Goal: Information Seeking & Learning: Learn about a topic

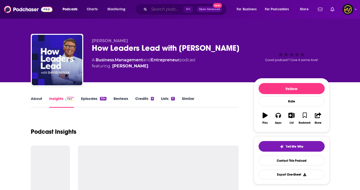
click at [162, 7] on input "Search podcasts, credits, & more..." at bounding box center [166, 9] width 34 height 8
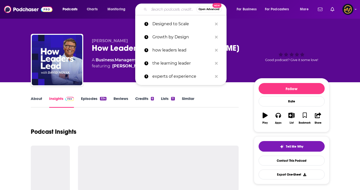
paste input "The $100M Entrepreneur Podcast"
type input "The $100M Entrepreneur Podcast"
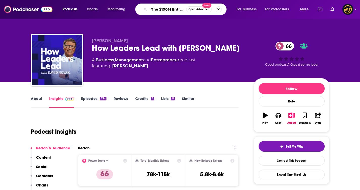
scroll to position [0, 29]
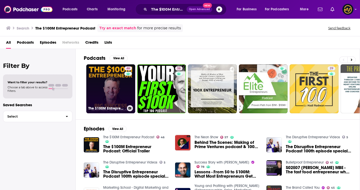
click at [111, 92] on link "46 The $100M Entrepreneur Podcast" at bounding box center [110, 88] width 49 height 49
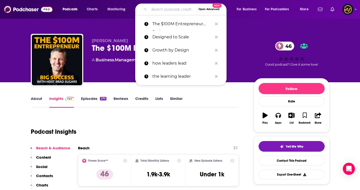
click at [167, 9] on input "Search podcasts, credits, & more..." at bounding box center [172, 9] width 47 height 8
paste input "How I Built This with [PERSON_NAME]"
type input "How I Built This with [PERSON_NAME]"
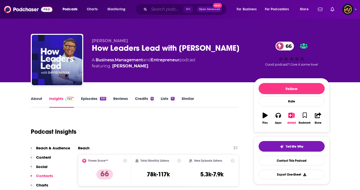
click at [168, 12] on input "Search podcasts, credits, & more..." at bounding box center [166, 9] width 34 height 8
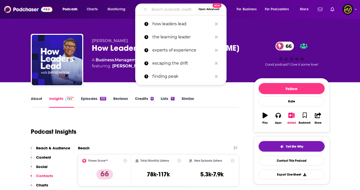
paste input "How I Built This with [PERSON_NAME]"
type input "How I Built This with [PERSON_NAME]"
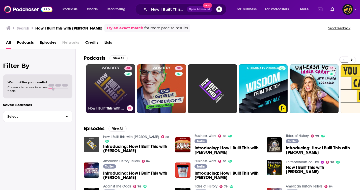
click at [107, 93] on link "88 How I Built This with Guy Raz" at bounding box center [110, 88] width 49 height 49
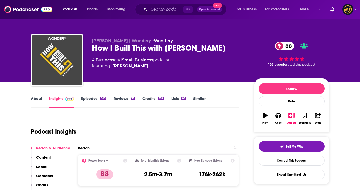
click at [38, 100] on link "About" at bounding box center [36, 102] width 11 height 12
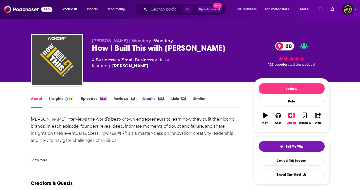
scroll to position [45, 0]
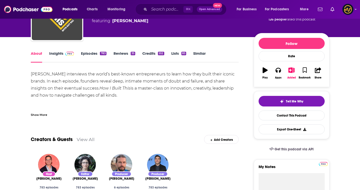
click at [41, 114] on div "Show More" at bounding box center [39, 114] width 16 height 5
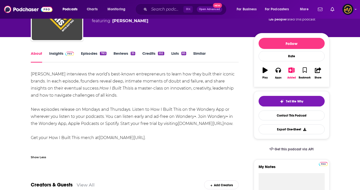
scroll to position [56, 0]
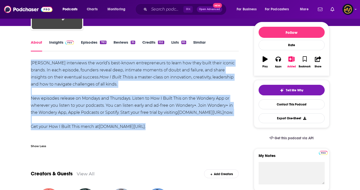
drag, startPoint x: 30, startPoint y: 62, endPoint x: 188, endPoint y: 138, distance: 175.9
copy div "Guy Raz interviews the world’s best-known entrepreneurs to learn how they built…"
click at [67, 42] on img at bounding box center [69, 43] width 9 height 4
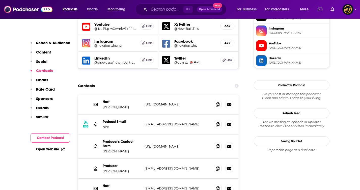
scroll to position [468, 0]
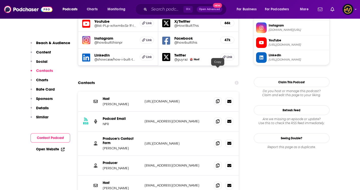
click at [217, 99] on icon at bounding box center [218, 101] width 4 height 4
click at [216, 119] on icon at bounding box center [218, 121] width 4 height 4
click at [216, 139] on span at bounding box center [218, 143] width 8 height 8
click at [217, 163] on icon at bounding box center [218, 165] width 4 height 4
click at [217, 183] on icon at bounding box center [218, 185] width 4 height 4
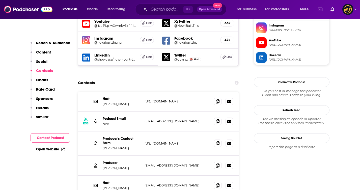
click at [177, 2] on div "Podcasts Charts Monitoring ⌘ K Open Advanced New For Business For Podcasters Mo…" at bounding box center [180, 9] width 360 height 19
click at [167, 6] on input "Search podcasts, credits, & more..." at bounding box center [166, 9] width 34 height 8
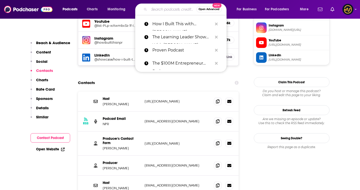
paste input "Noah Kagan Presents"
type input "Noah Kagan Presents"
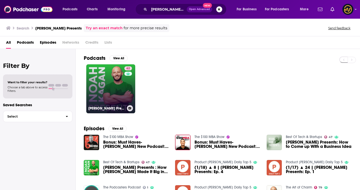
click at [112, 90] on link "62 Noah Kagan Presents" at bounding box center [110, 88] width 49 height 49
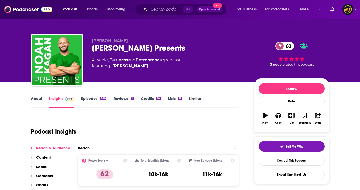
click at [100, 97] on link "Episodes 389" at bounding box center [93, 102] width 25 height 12
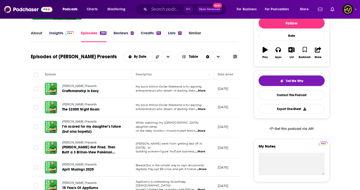
scroll to position [110, 0]
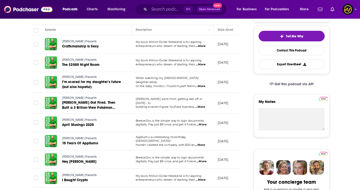
click at [203, 105] on span "...More" at bounding box center [200, 107] width 10 height 4
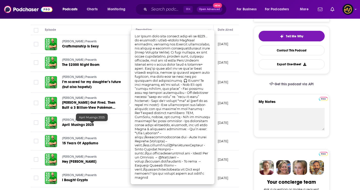
click at [96, 118] on span "April Musings 2025" at bounding box center [92, 118] width 26 height 4
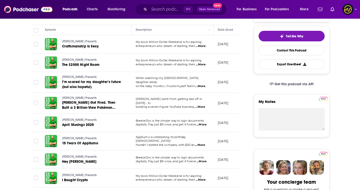
scroll to position [0, 0]
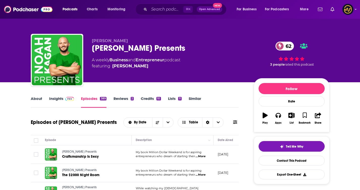
click at [60, 106] on link "Insights" at bounding box center [61, 102] width 25 height 12
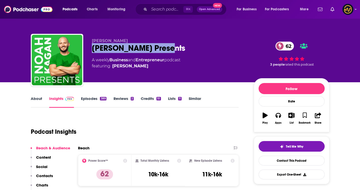
drag, startPoint x: 90, startPoint y: 48, endPoint x: 178, endPoint y: 47, distance: 87.4
click at [178, 47] on div "Noah Kagan Noah Kagan Presents 62 A weekly Business and Entrepreneur podcast fe…" at bounding box center [180, 61] width 299 height 55
copy h2 "Noah Kagan Presents"
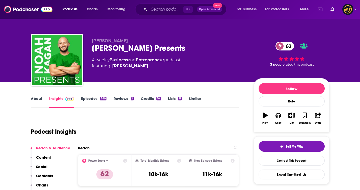
click at [38, 100] on link "About" at bounding box center [36, 102] width 11 height 12
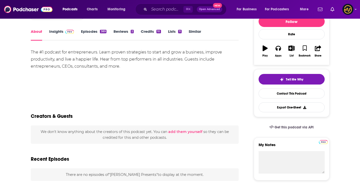
scroll to position [67, 0]
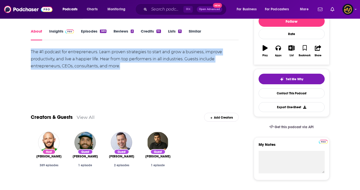
drag, startPoint x: 125, startPoint y: 68, endPoint x: 29, endPoint y: 53, distance: 97.2
copy div "The #1 podcast for entrepreneurs. Learn proven strategies to start and grow a b…"
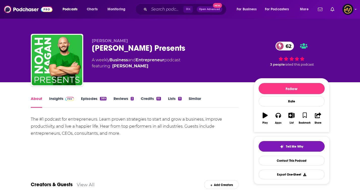
click at [62, 99] on link "Insights" at bounding box center [61, 102] width 25 height 12
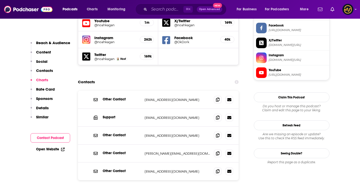
scroll to position [482, 0]
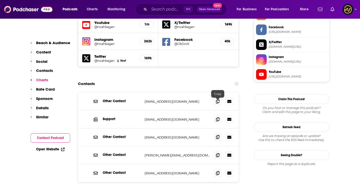
click at [219, 135] on icon at bounding box center [218, 137] width 4 height 4
click at [215, 97] on span at bounding box center [218, 101] width 8 height 8
click at [217, 151] on span at bounding box center [218, 155] width 8 height 8
click at [216, 169] on span at bounding box center [218, 173] width 8 height 8
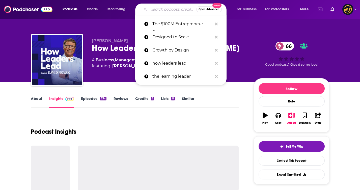
click at [171, 8] on input "Search podcasts, credits, & more..." at bounding box center [172, 9] width 47 height 8
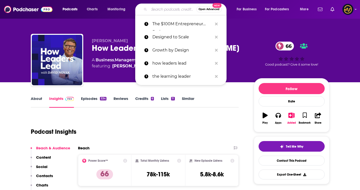
paste input "Proven Podcast"
type input "Proven Podcast"
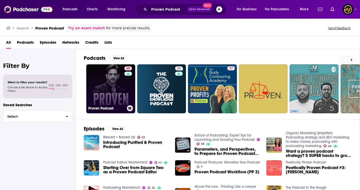
click at [119, 86] on link "65 Proven Podcast" at bounding box center [110, 88] width 49 height 49
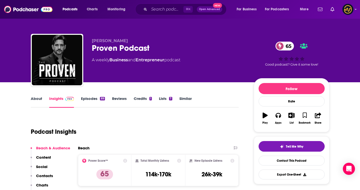
click at [45, 106] on div "About" at bounding box center [40, 102] width 18 height 12
click at [38, 99] on link "About" at bounding box center [36, 102] width 11 height 12
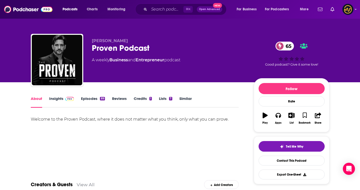
click at [59, 96] on link "Insights" at bounding box center [61, 102] width 25 height 12
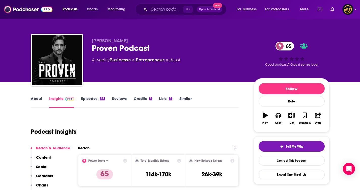
click at [94, 101] on link "Episodes 89" at bounding box center [93, 102] width 24 height 12
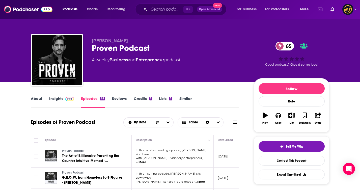
click at [63, 99] on span at bounding box center [68, 98] width 11 height 5
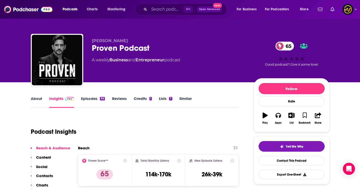
click at [35, 103] on link "About" at bounding box center [36, 102] width 11 height 12
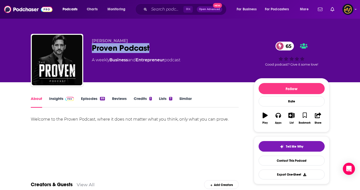
drag, startPoint x: 145, startPoint y: 46, endPoint x: 90, endPoint y: 52, distance: 55.0
click at [90, 52] on div "Charles Schwartz Proven Podcast 65 A weekly Business and Entrepreneur podcast 6…" at bounding box center [180, 61] width 299 height 55
copy h1 "Proven Podcast"
click at [34, 118] on div "Welcome to the Proven Podcast, where it does not matter what you think, only wh…" at bounding box center [135, 119] width 208 height 7
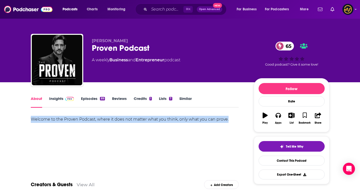
drag, startPoint x: 29, startPoint y: 118, endPoint x: 230, endPoint y: 120, distance: 201.8
copy div "Welcome to the Proven Podcast, where it does not matter what you think, only wh…"
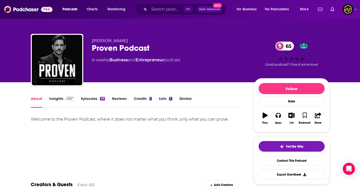
click at [65, 98] on span at bounding box center [68, 98] width 11 height 5
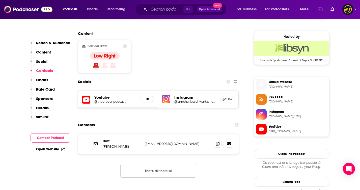
scroll to position [408, 0]
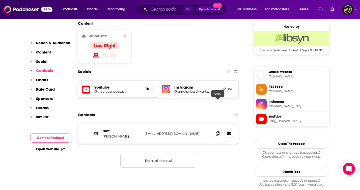
click at [219, 132] on icon at bounding box center [218, 134] width 4 height 4
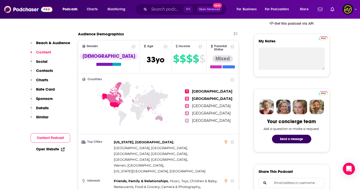
scroll to position [0, 0]
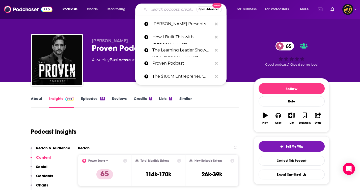
click at [166, 9] on input "Search podcasts, credits, & more..." at bounding box center [172, 9] width 47 height 8
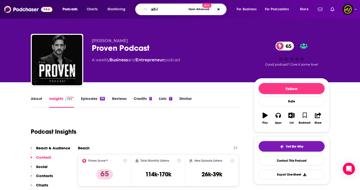
type input "all-in"
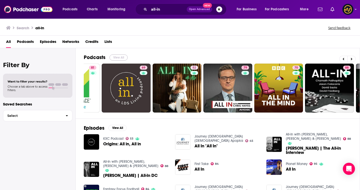
click at [117, 58] on button "View All" at bounding box center [119, 58] width 18 height 6
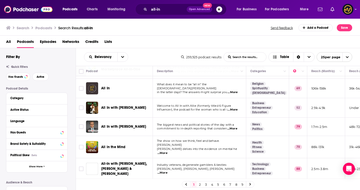
scroll to position [37, 0]
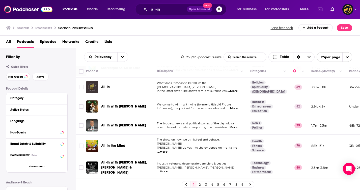
click at [235, 110] on span "...More" at bounding box center [233, 109] width 10 height 4
click at [230, 129] on span "...More" at bounding box center [233, 128] width 10 height 4
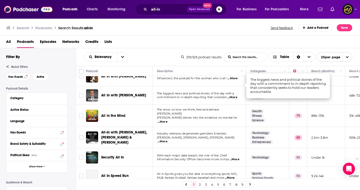
scroll to position [80, 0]
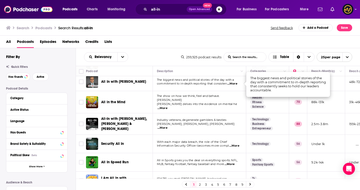
click at [168, 126] on span "...More" at bounding box center [163, 128] width 10 height 4
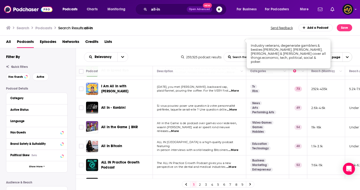
scroll to position [116, 0]
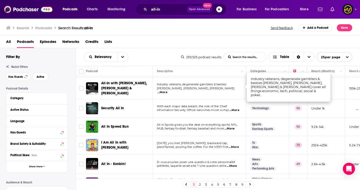
click at [127, 82] on span "All-In with Chamath, Jason, Sacks & Friedberg" at bounding box center [124, 88] width 46 height 14
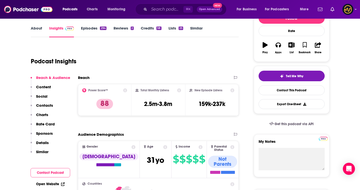
scroll to position [10, 0]
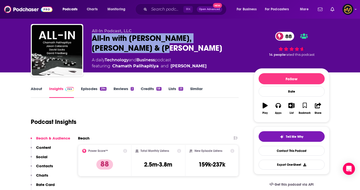
drag, startPoint x: 90, startPoint y: 35, endPoint x: 139, endPoint y: 53, distance: 51.7
click at [139, 53] on div "All-In Podcast, LLC All-In with Chamath, Jason, Sacks & Friedberg 88 A daily Te…" at bounding box center [180, 51] width 299 height 55
copy h2 "All-In with Chamath, Jason, Sacks & Friedberg"
click at [32, 91] on link "About" at bounding box center [36, 92] width 11 height 12
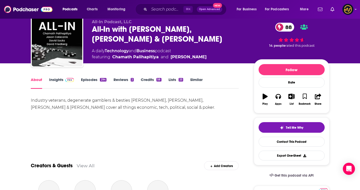
scroll to position [21, 0]
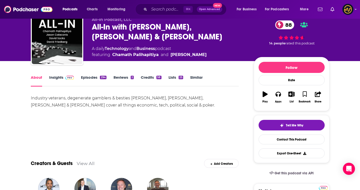
drag, startPoint x: 30, startPoint y: 99, endPoint x: 174, endPoint y: 106, distance: 144.1
copy div "Industry veterans, degenerate gamblers & besties Chamath Palihapitiya, Jason Ca…"
click at [96, 79] on link "Episodes 294" at bounding box center [93, 81] width 25 height 12
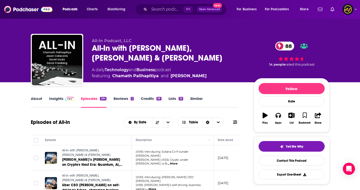
click at [66, 101] on img at bounding box center [69, 99] width 9 height 4
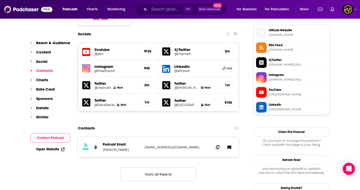
scroll to position [455, 0]
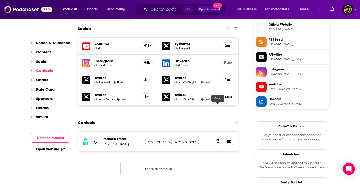
click at [215, 138] on span at bounding box center [218, 142] width 8 height 8
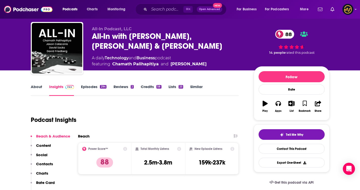
scroll to position [0, 0]
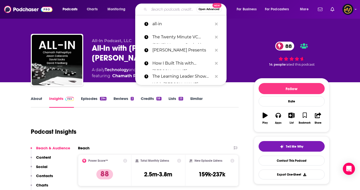
click at [169, 7] on input "Search podcasts, credits, & more..." at bounding box center [172, 9] width 47 height 8
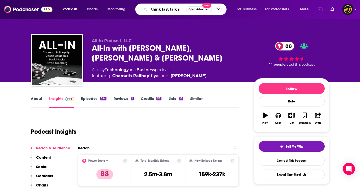
scroll to position [0, 4]
type input "think fast talk smart"
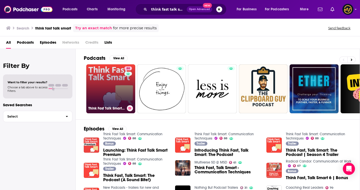
click at [107, 87] on link "88 Think Fast Talk Smart: Communication Techniques" at bounding box center [110, 88] width 49 height 49
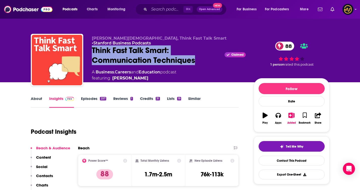
drag, startPoint x: 91, startPoint y: 47, endPoint x: 203, endPoint y: 59, distance: 112.6
click at [203, 60] on div "Matt Abrahams, Think Fast Talk Smart • Stanford Business Podcasts Think Fast Ta…" at bounding box center [180, 61] width 299 height 55
copy h2 "Think Fast Talk Smart: Communication Techniques"
click at [36, 101] on link "About" at bounding box center [36, 102] width 11 height 12
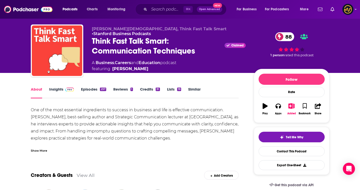
click at [38, 151] on div "Show More" at bounding box center [39, 150] width 16 height 5
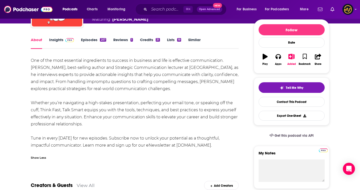
scroll to position [65, 0]
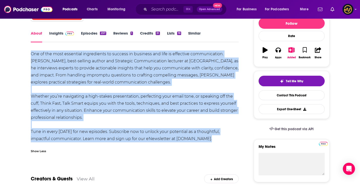
drag, startPoint x: 32, startPoint y: 53, endPoint x: 219, endPoint y: 144, distance: 208.2
click at [219, 144] on div "One of the most essential ingredients to success in business and life is effect…" at bounding box center [135, 104] width 208 height 106
copy div "One of the most essential ingredients to success in business and life is effect…"
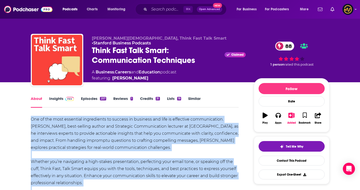
click at [64, 100] on span at bounding box center [68, 98] width 11 height 5
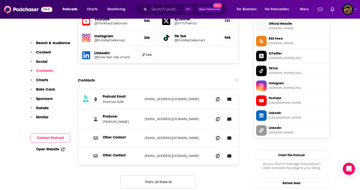
scroll to position [457, 0]
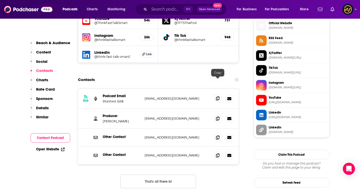
click at [218, 96] on icon at bounding box center [218, 98] width 4 height 4
click at [220, 115] on span at bounding box center [218, 119] width 8 height 8
click at [218, 134] on span at bounding box center [218, 138] width 8 height 8
click at [216, 152] on span at bounding box center [218, 156] width 8 height 8
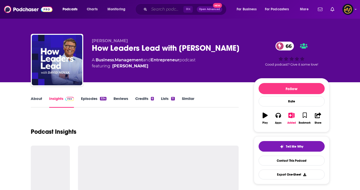
click at [159, 7] on input "Search podcasts, credits, & more..." at bounding box center [166, 9] width 34 height 8
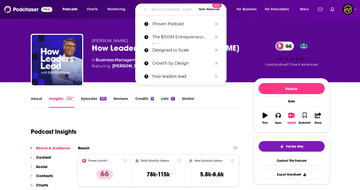
paste input "The Learning Leader Show With [PERSON_NAME]"
type input "The Learning Leader Show With [PERSON_NAME]"
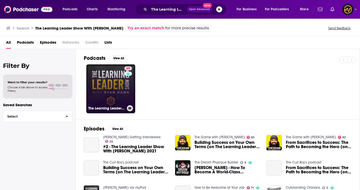
click at [113, 89] on link "69 The Learning Leader Show With Ryan Hawk" at bounding box center [110, 88] width 49 height 49
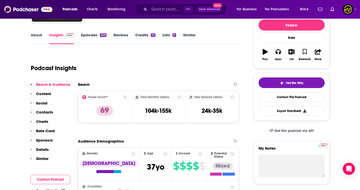
scroll to position [76, 0]
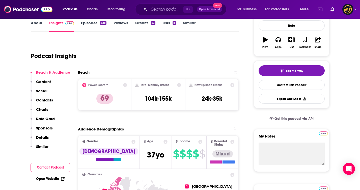
click at [36, 25] on link "About" at bounding box center [36, 26] width 11 height 12
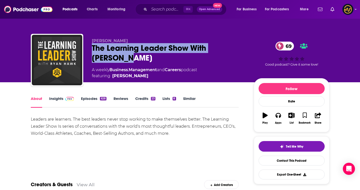
drag, startPoint x: 91, startPoint y: 46, endPoint x: 118, endPoint y: 59, distance: 30.5
click at [118, 59] on div "Ryan Hawk The Learning Leader Show With Ryan Hawk 69 A weekly Business , Manage…" at bounding box center [180, 61] width 299 height 55
copy h1 "The Learning Leader Show With [PERSON_NAME]"
click at [60, 99] on link "Insights" at bounding box center [61, 102] width 25 height 12
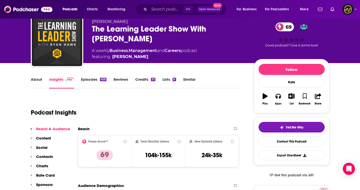
scroll to position [24, 0]
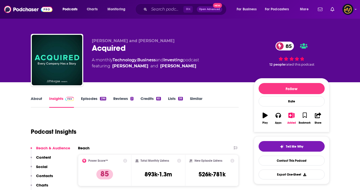
click at [33, 100] on link "About" at bounding box center [36, 102] width 11 height 12
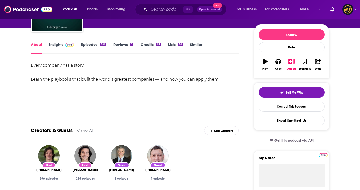
scroll to position [54, 0]
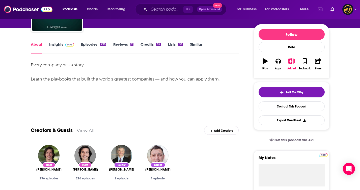
click at [91, 44] on link "Episodes 296" at bounding box center [93, 48] width 25 height 12
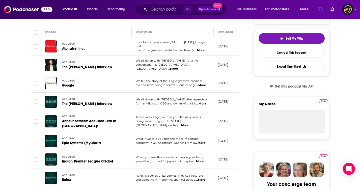
scroll to position [109, 0]
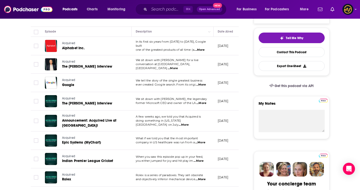
click at [202, 103] on span "...More" at bounding box center [202, 103] width 10 height 4
click at [222, 99] on td "June 2, 2025" at bounding box center [230, 101] width 33 height 18
click at [189, 123] on span "...More" at bounding box center [184, 125] width 10 height 4
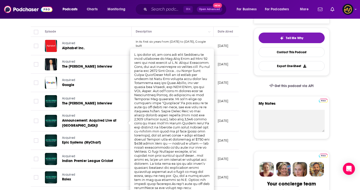
click at [220, 114] on td "April 28, 2025" at bounding box center [230, 121] width 33 height 21
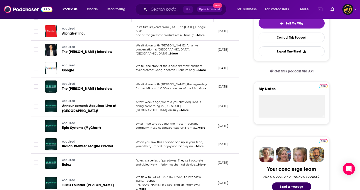
scroll to position [126, 0]
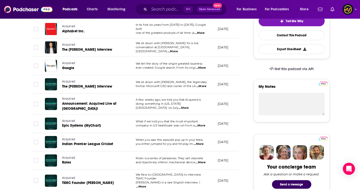
click at [204, 126] on span "...More" at bounding box center [200, 126] width 10 height 4
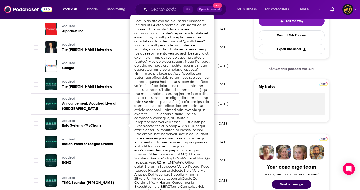
click at [225, 110] on td "April 28, 2025" at bounding box center [230, 104] width 33 height 21
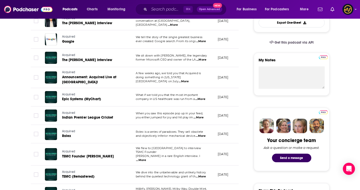
scroll to position [153, 0]
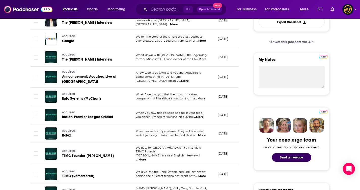
click at [200, 118] on span "...More" at bounding box center [199, 117] width 10 height 4
click at [103, 126] on td "Acquired Rolex" at bounding box center [86, 134] width 91 height 18
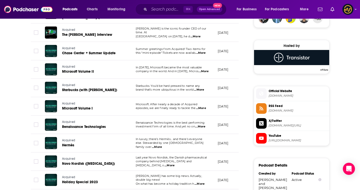
scroll to position [0, 0]
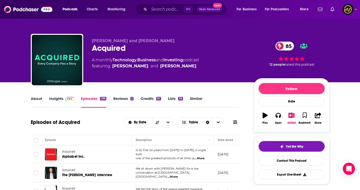
click at [65, 100] on img at bounding box center [69, 99] width 9 height 4
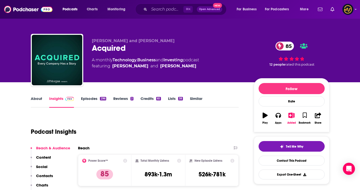
click at [36, 102] on link "About" at bounding box center [36, 102] width 11 height 12
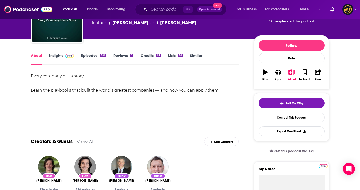
scroll to position [43, 0]
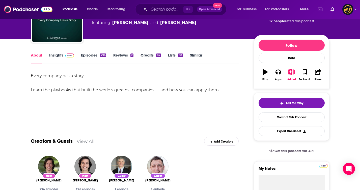
drag, startPoint x: 228, startPoint y: 92, endPoint x: 13, endPoint y: 72, distance: 216.4
copy div "Every company has a story. Learn the playbooks that built the world’s greatest …"
click at [73, 57] on div "Insights" at bounding box center [65, 59] width 32 height 12
click at [65, 56] on img at bounding box center [69, 56] width 9 height 4
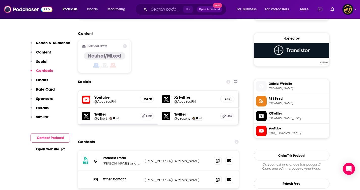
scroll to position [450, 0]
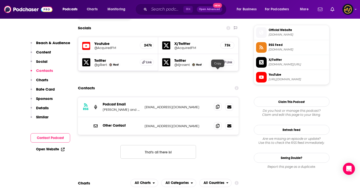
click at [219, 105] on icon at bounding box center [218, 107] width 4 height 4
click at [220, 122] on span at bounding box center [218, 126] width 8 height 8
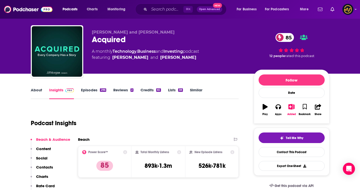
scroll to position [0, 0]
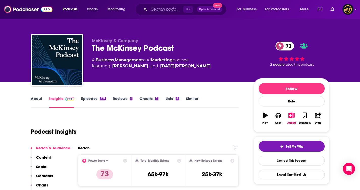
click at [38, 98] on link "About" at bounding box center [36, 102] width 11 height 12
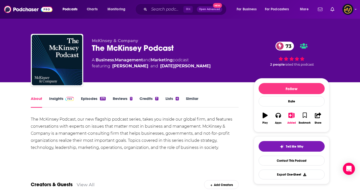
click at [88, 99] on link "Episodes 371" at bounding box center [93, 102] width 24 height 12
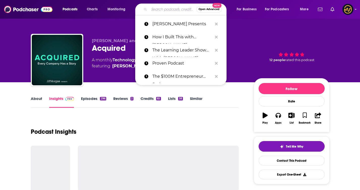
click at [156, 7] on input "Search podcasts, credits, & more..." at bounding box center [172, 9] width 47 height 8
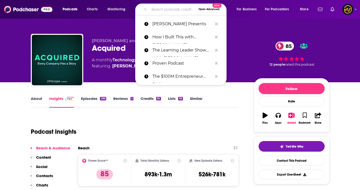
paste input "The Twenty Minute VC (20VC): Venture Capital | Startup Funding | The Pitch"
type input "The Twenty Minute VC (20VC): Venture Capital | Startup Funding | The Pitch"
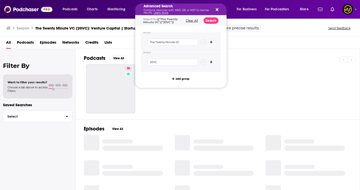
click at [265, 41] on div "All Podcasts Episodes Networks Credits Lists" at bounding box center [181, 43] width 350 height 10
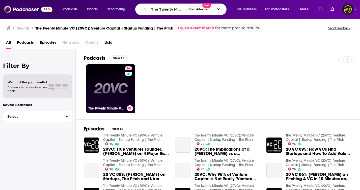
click at [110, 98] on link "76 The Twenty Minute VC (20VC): Venture Capital | Startup Funding | The Pitch" at bounding box center [110, 88] width 49 height 49
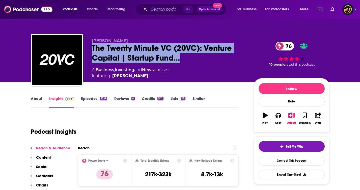
drag, startPoint x: 90, startPoint y: 48, endPoint x: 185, endPoint y: 63, distance: 96.7
click at [185, 63] on div "Harry Stebbings The Twenty Minute VC (20VC): Venture Capital | Startup Fund… 76…" at bounding box center [180, 61] width 299 height 55
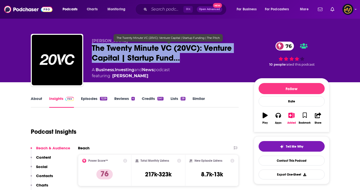
click at [187, 60] on span "The Twenty Minute VC (20VC): Venture Capital | Startup Fund…" at bounding box center [169, 53] width 154 height 20
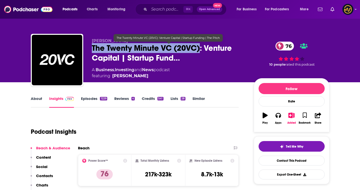
drag, startPoint x: 90, startPoint y: 49, endPoint x: 200, endPoint y: 51, distance: 109.6
click at [200, 51] on div "Harry Stebbings The Twenty Minute VC (20VC): Venture Capital | Startup Fund… 76…" at bounding box center [180, 61] width 299 height 55
copy h2 "The Twenty Minute VC (20VC)"
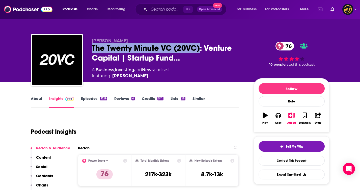
click at [37, 100] on link "About" at bounding box center [36, 102] width 11 height 12
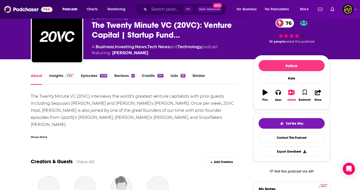
click at [38, 137] on div "Show More" at bounding box center [39, 136] width 16 height 5
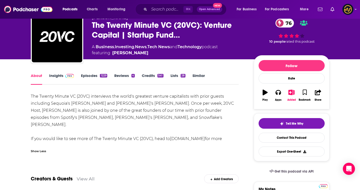
scroll to position [48, 0]
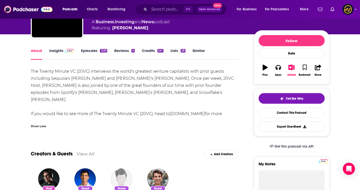
drag, startPoint x: 30, startPoint y: 68, endPoint x: 159, endPoint y: 112, distance: 136.2
copy div "The Twenty Minute VC (20VC) interviews the world's greatest venture capitalists…"
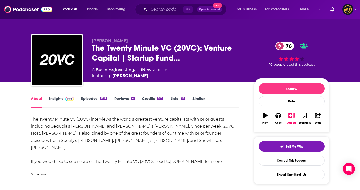
click at [63, 99] on span at bounding box center [68, 98] width 11 height 5
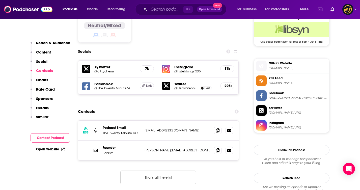
scroll to position [417, 0]
click at [219, 128] on icon at bounding box center [218, 130] width 4 height 4
click at [216, 148] on icon at bounding box center [218, 150] width 4 height 4
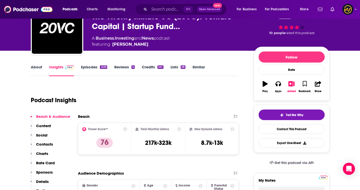
scroll to position [0, 0]
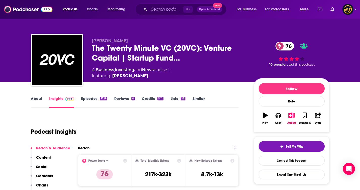
click at [98, 96] on div "About Insights Episodes 1229 Reviews 4 Credits 541 Lists 28 Similar" at bounding box center [135, 101] width 208 height 12
click at [95, 97] on link "Episodes 1229" at bounding box center [94, 102] width 26 height 12
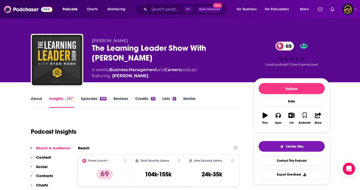
click at [37, 99] on link "About" at bounding box center [36, 102] width 11 height 12
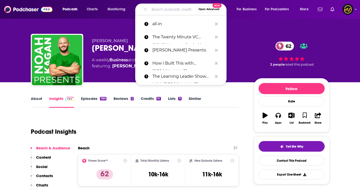
click at [163, 7] on input "Search podcasts, credits, & more..." at bounding box center [172, 9] width 47 height 8
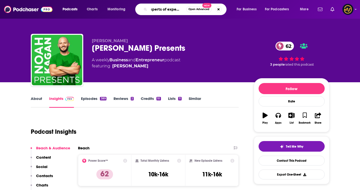
scroll to position [0, 5]
type input "experts of experience"
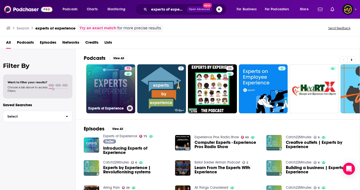
click at [122, 76] on link "73 Experts of Experience" at bounding box center [110, 88] width 49 height 49
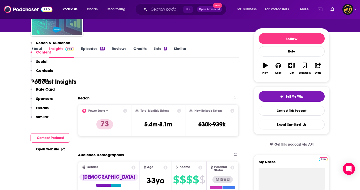
scroll to position [26, 0]
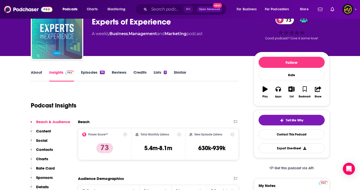
click at [88, 71] on link "Episodes 95" at bounding box center [92, 76] width 23 height 12
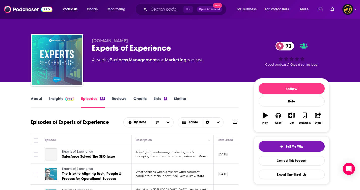
scroll to position [75, 0]
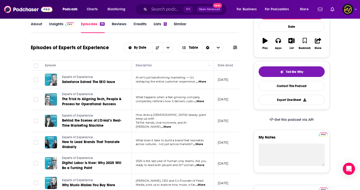
click at [203, 142] on span "...More" at bounding box center [198, 144] width 10 height 4
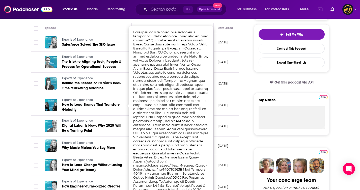
scroll to position [213, 0]
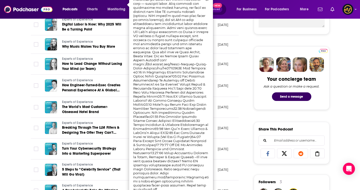
click at [97, 142] on link "Experts of Experience" at bounding box center [92, 144] width 61 height 5
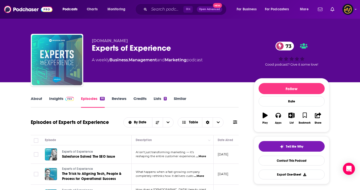
click at [64, 99] on span at bounding box center [68, 98] width 11 height 5
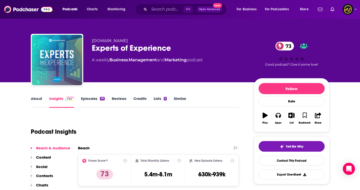
click at [38, 99] on link "About" at bounding box center [36, 102] width 11 height 12
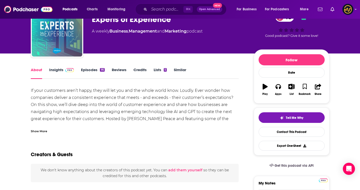
scroll to position [37, 0]
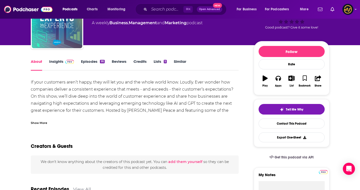
click at [43, 123] on div "Show More" at bounding box center [39, 122] width 16 height 5
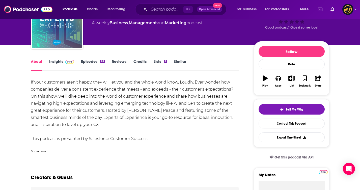
drag, startPoint x: 31, startPoint y: 81, endPoint x: 159, endPoint y: 139, distance: 140.8
click at [159, 139] on div "If your customers aren’t happy, they will let you and the whole world know. Lou…" at bounding box center [135, 111] width 208 height 64
copy div "If your customers aren’t happy, they will let you and the whole world know. Lou…"
click at [57, 64] on link "Insights" at bounding box center [61, 65] width 25 height 12
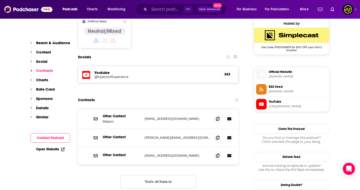
scroll to position [410, 0]
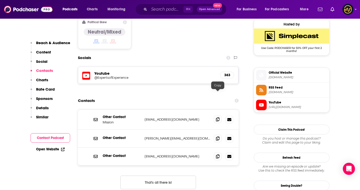
click at [218, 117] on icon at bounding box center [218, 119] width 4 height 4
click at [220, 135] on span at bounding box center [218, 139] width 8 height 8
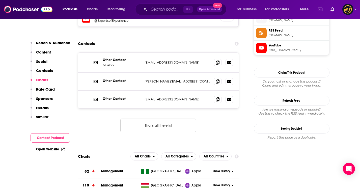
scroll to position [446, 0]
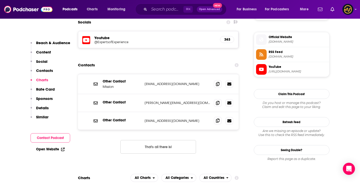
click at [219, 119] on icon at bounding box center [218, 121] width 4 height 4
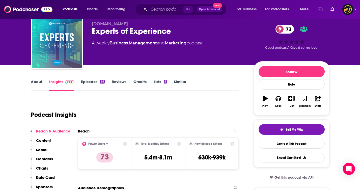
scroll to position [0, 0]
